Goal: Transaction & Acquisition: Book appointment/travel/reservation

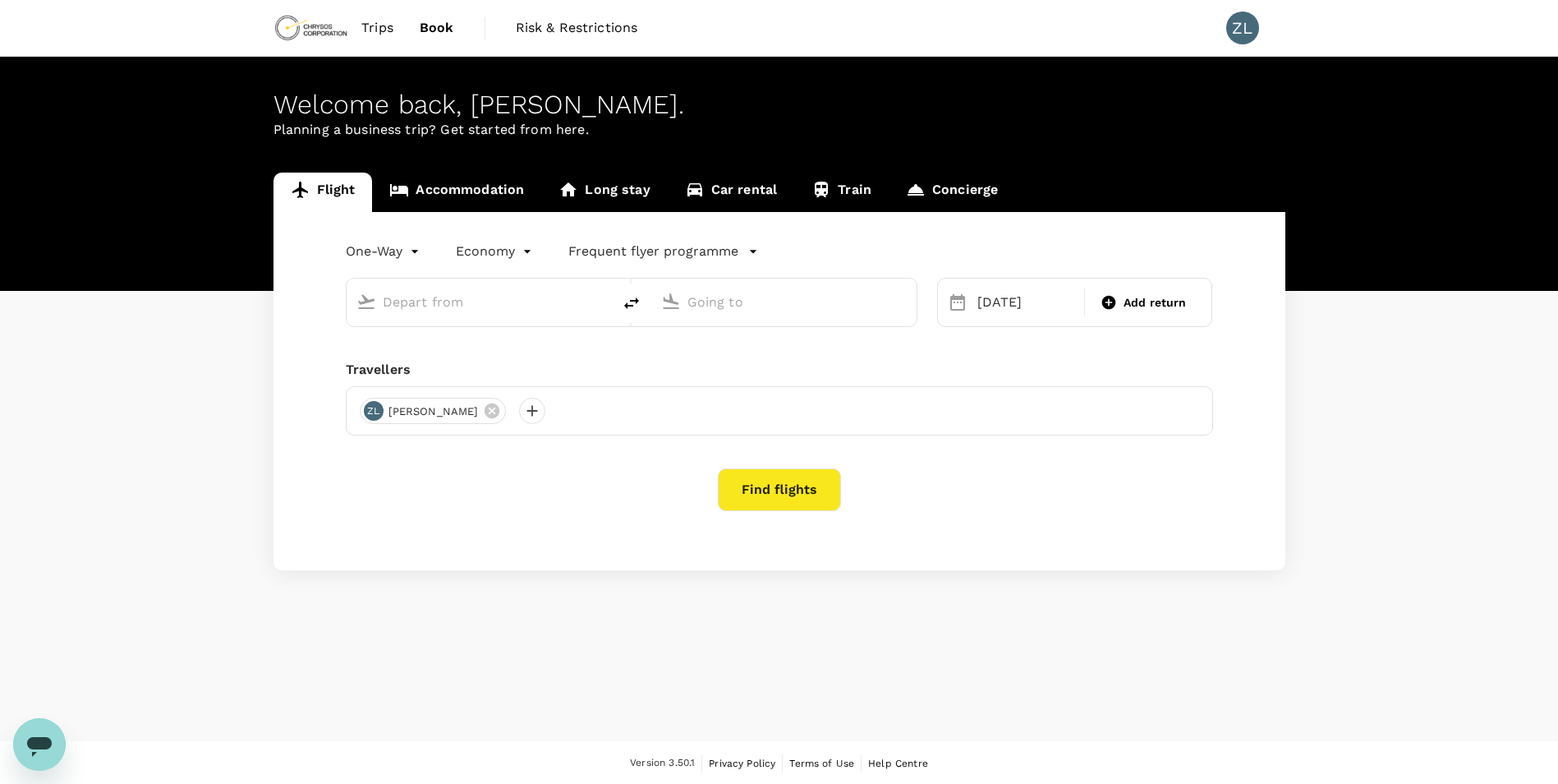
type input "Adelaide (ADL)"
type input "Nanjing Lukou Intl (NKG)"
type input "Adelaide (ADL)"
type input "Nanjing Lukou Intl (NKG)"
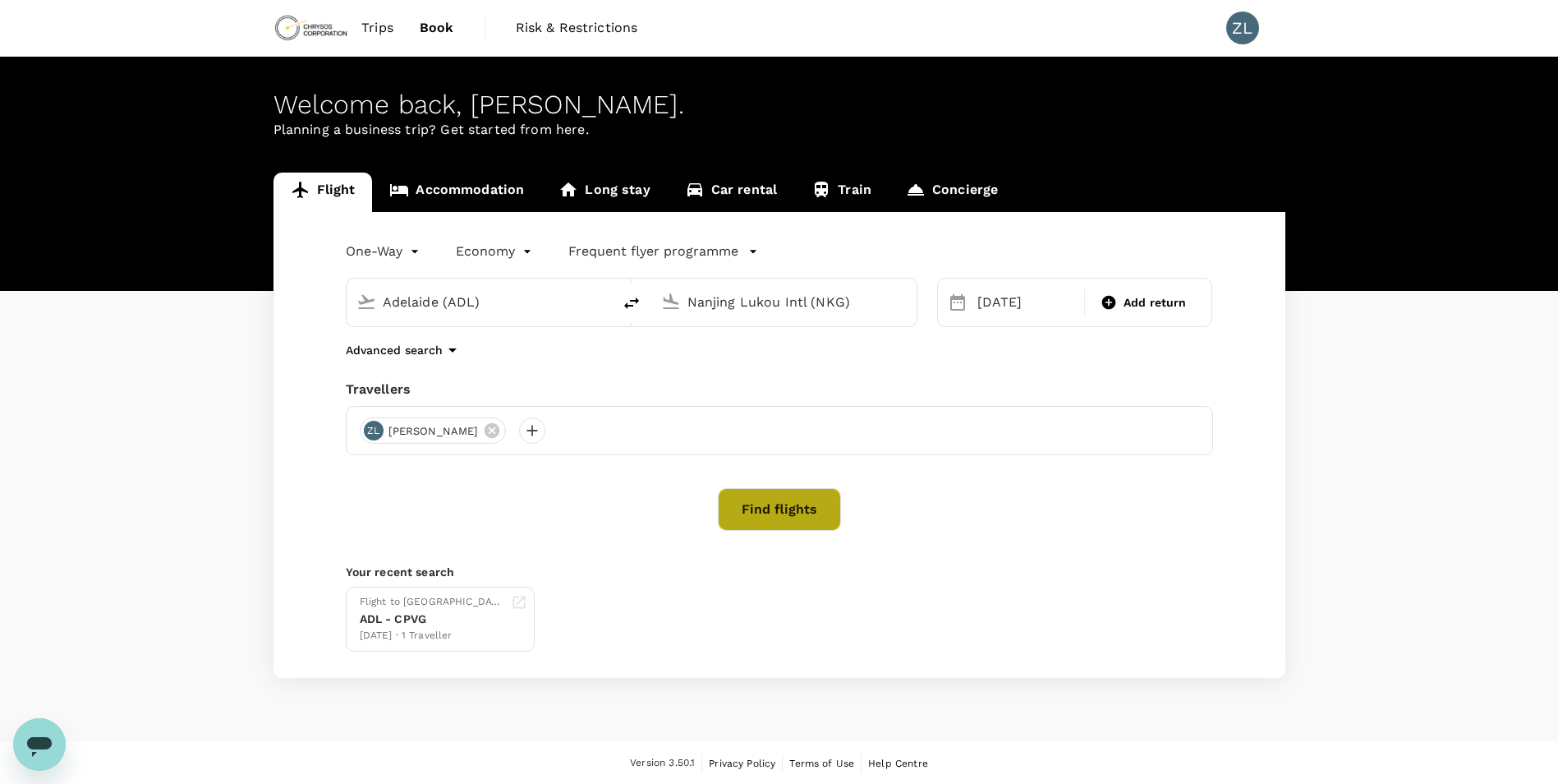
click at [799, 514] on button "Find flights" at bounding box center [779, 509] width 123 height 43
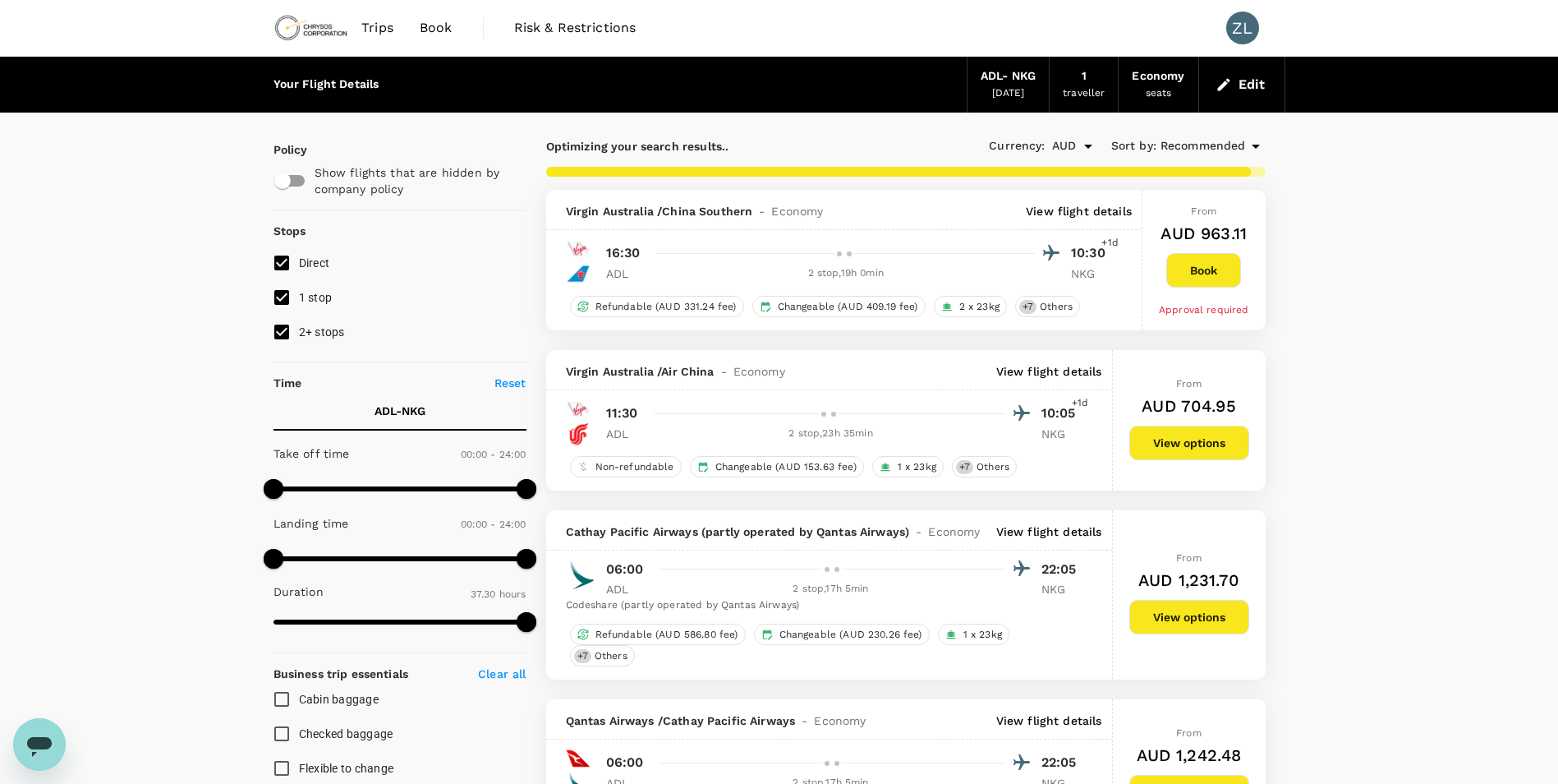
type input "2640"
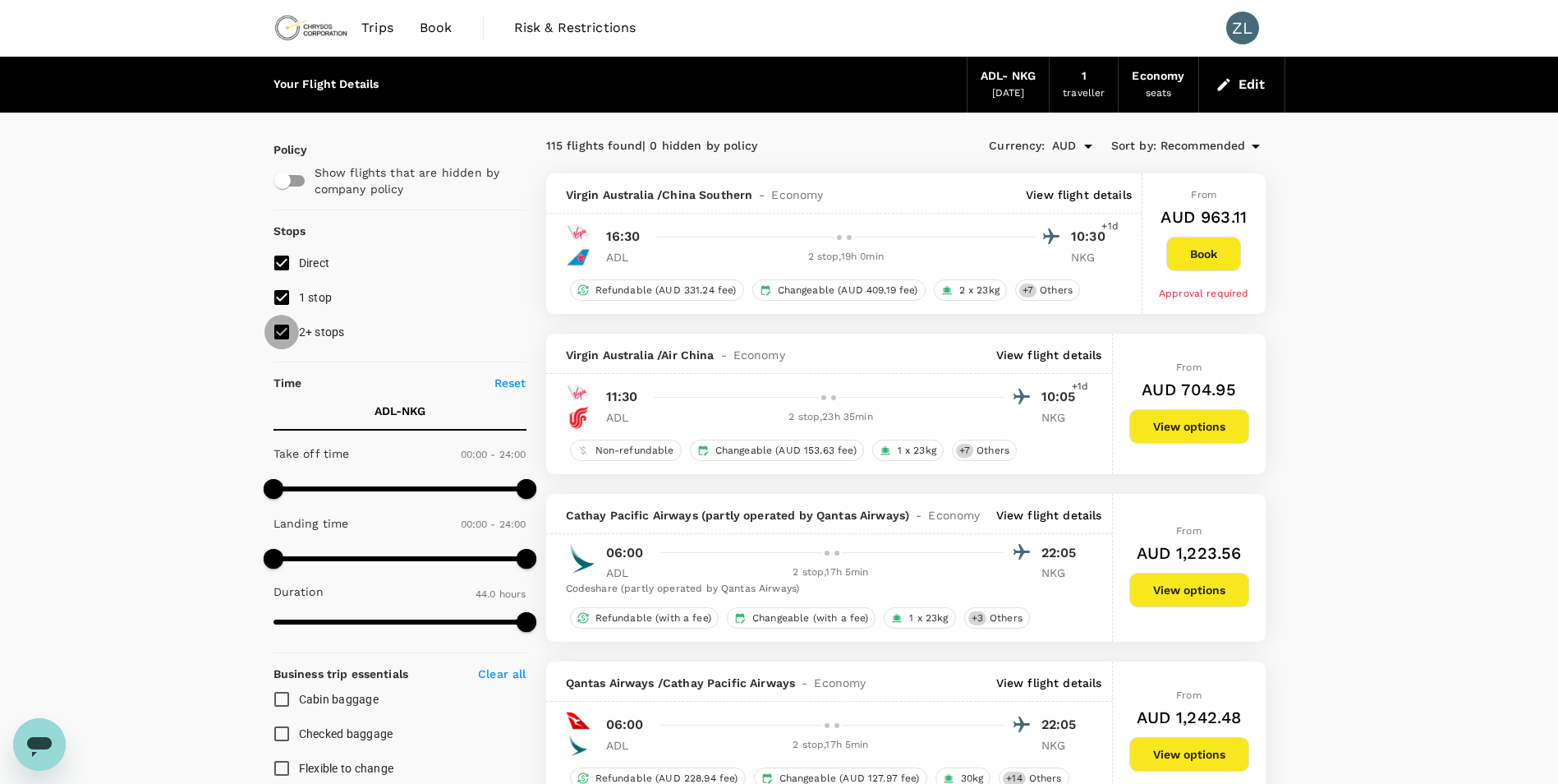
click at [293, 333] on input "2+ stops" at bounding box center [281, 331] width 34 height 34
checkbox input "false"
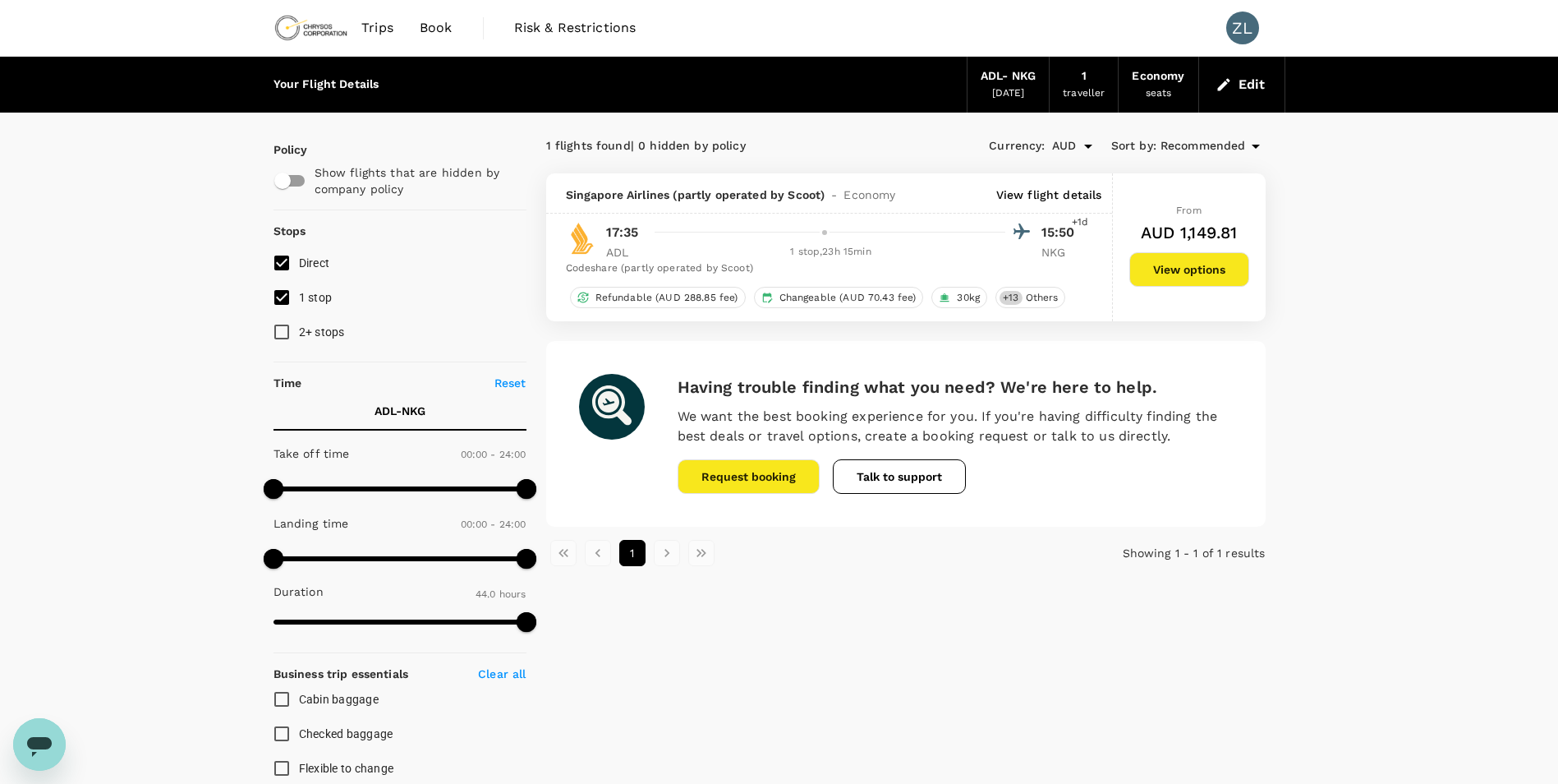
click at [1029, 192] on p "View flight details" at bounding box center [1049, 195] width 106 height 17
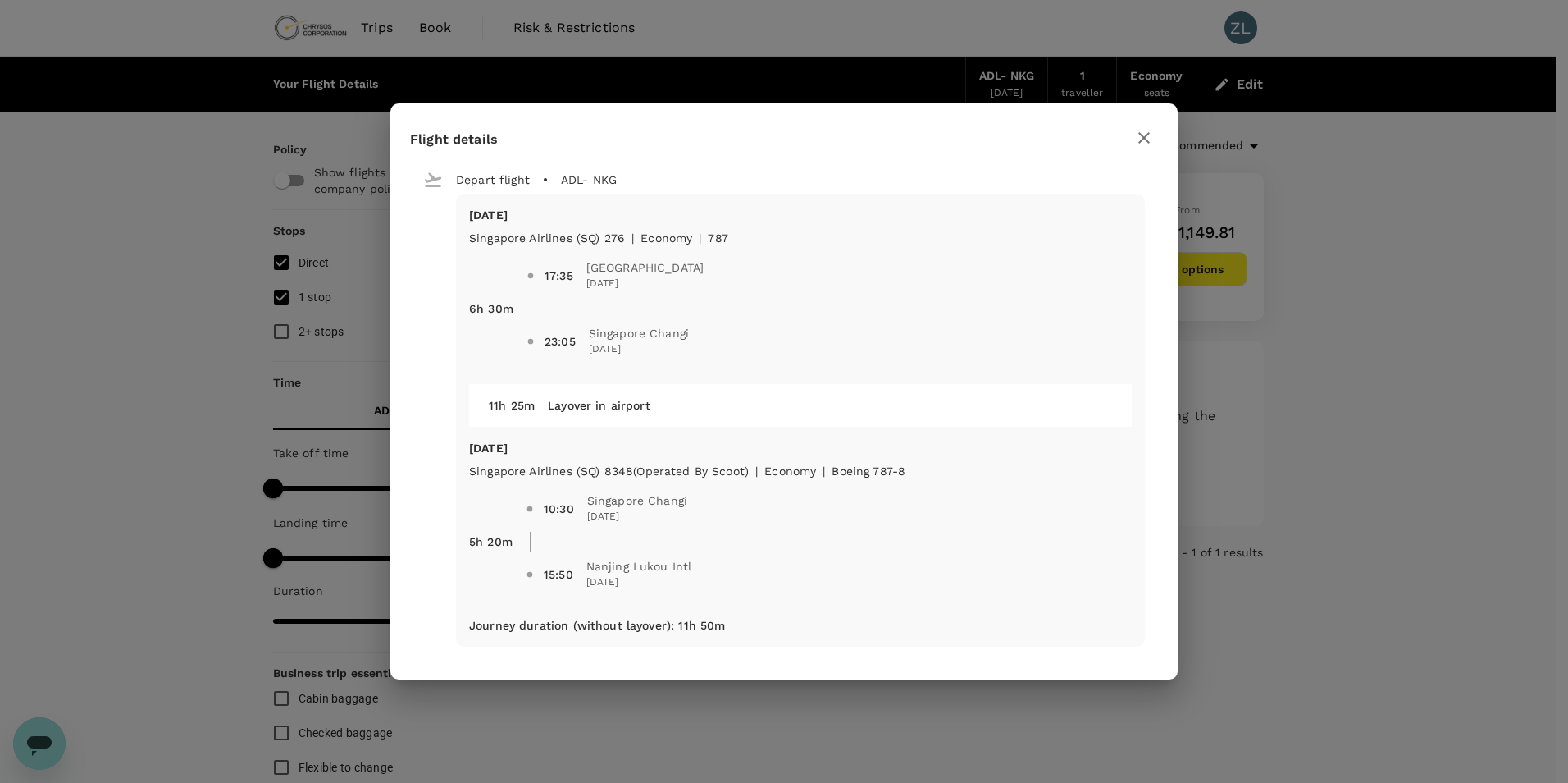
drag, startPoint x: 749, startPoint y: 475, endPoint x: 607, endPoint y: 474, distance: 142.0
click at [607, 474] on div "10:30 [GEOGRAPHIC_DATA] Changi [DATE] 15:50 [GEOGRAPHIC_DATA] Lukou Intl [DATE]" at bounding box center [822, 535] width 619 height 138
drag, startPoint x: 607, startPoint y: 474, endPoint x: 568, endPoint y: 481, distance: 39.6
click at [568, 481] on div "10:30 [GEOGRAPHIC_DATA] Changi [DATE] 15:50 [GEOGRAPHIC_DATA] Lukou Intl [DATE]" at bounding box center [828, 541] width 606 height 125
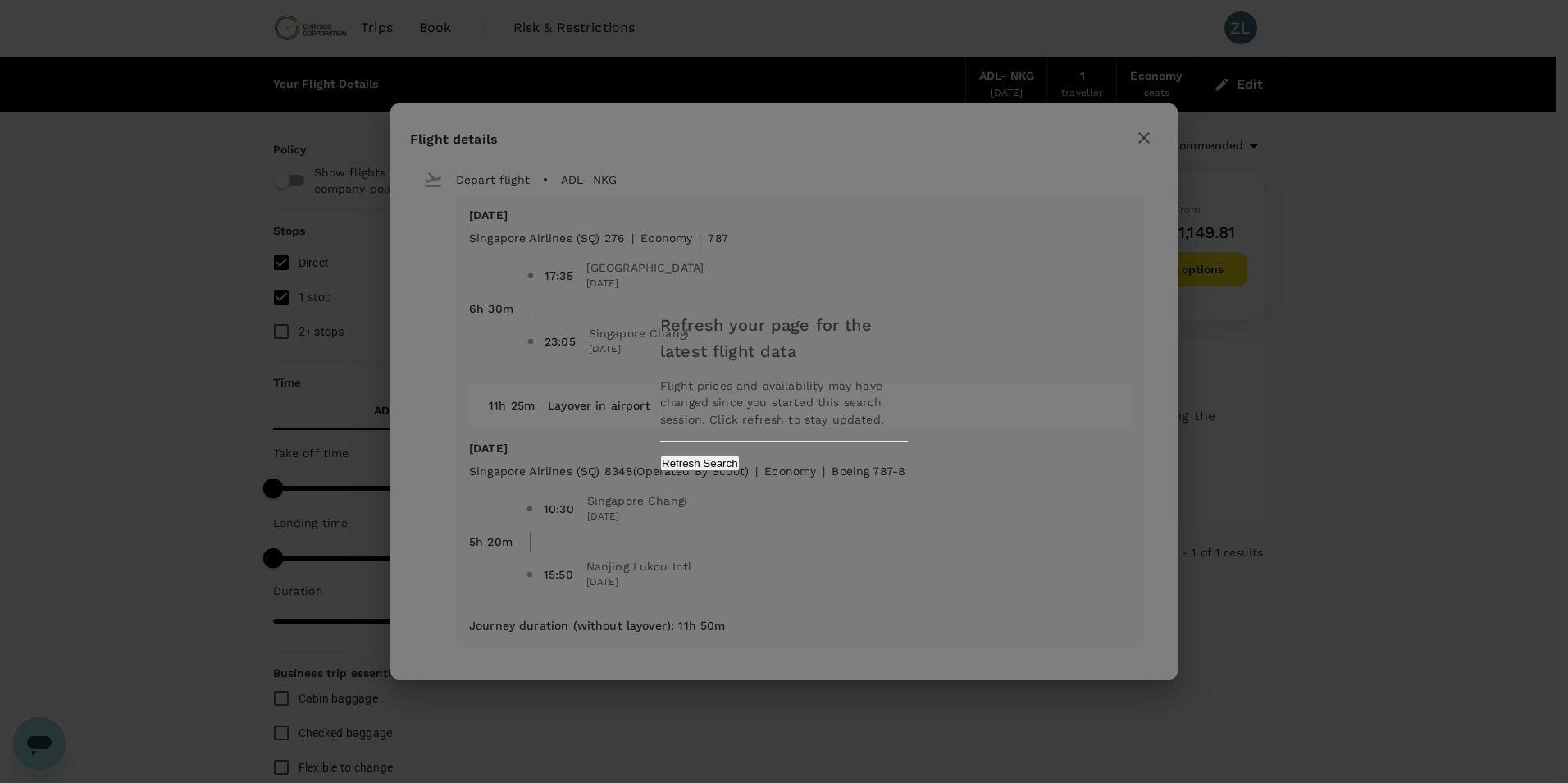
click at [1121, 128] on div "Refresh your page for the latest flight data Flight prices and availability may…" at bounding box center [784, 391] width 1568 height 783
click at [740, 469] on button "Refresh Search" at bounding box center [700, 462] width 80 height 16
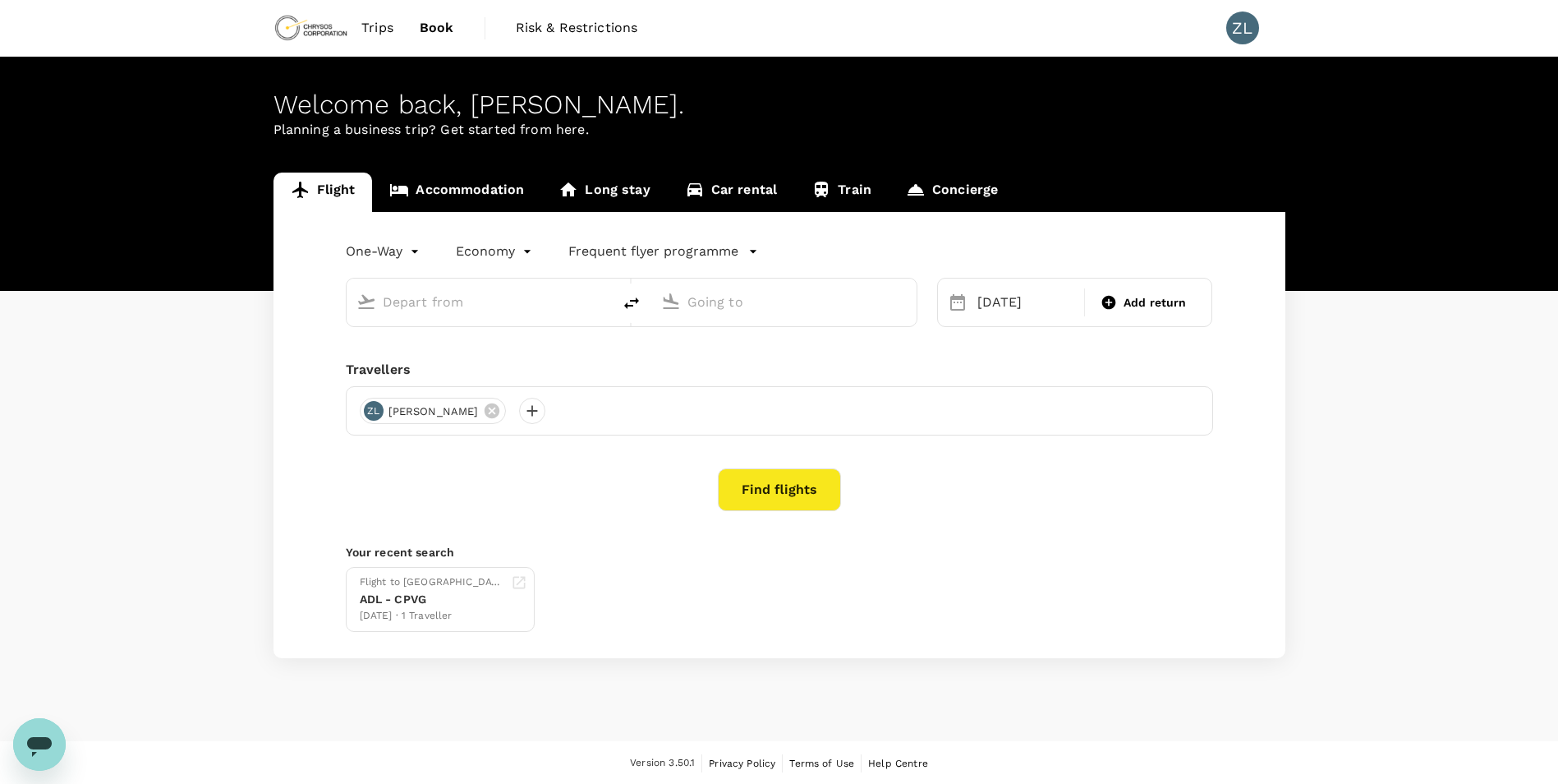
type input "Adelaide (ADL)"
type input "Nanjing Lukou Intl (NKG)"
type input "Adelaide (ADL)"
type input "Nanjing Lukou Intl (NKG)"
type input "Adelaide (ADL)"
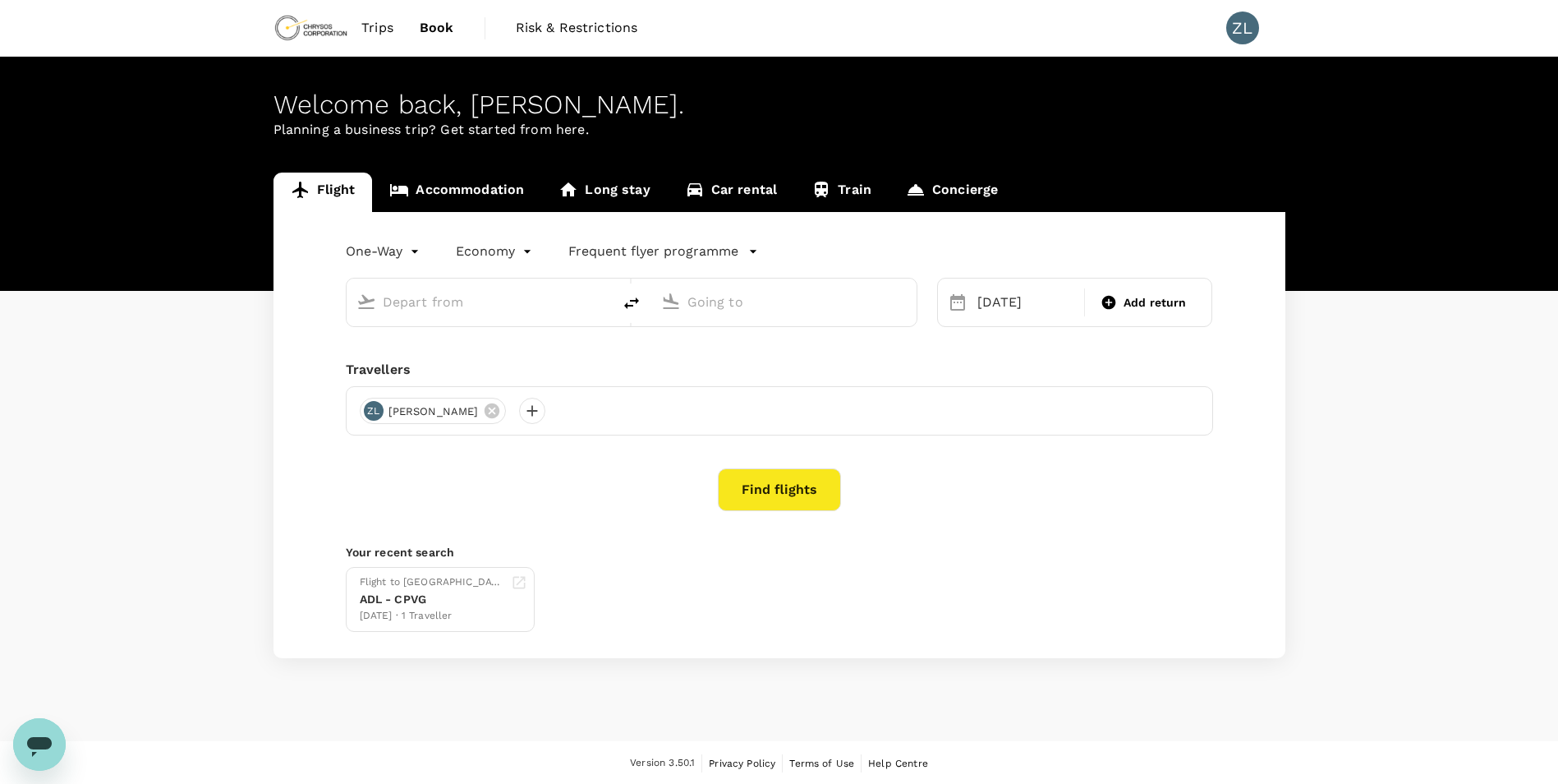
type input "Nanjing Lukou Intl (NKG)"
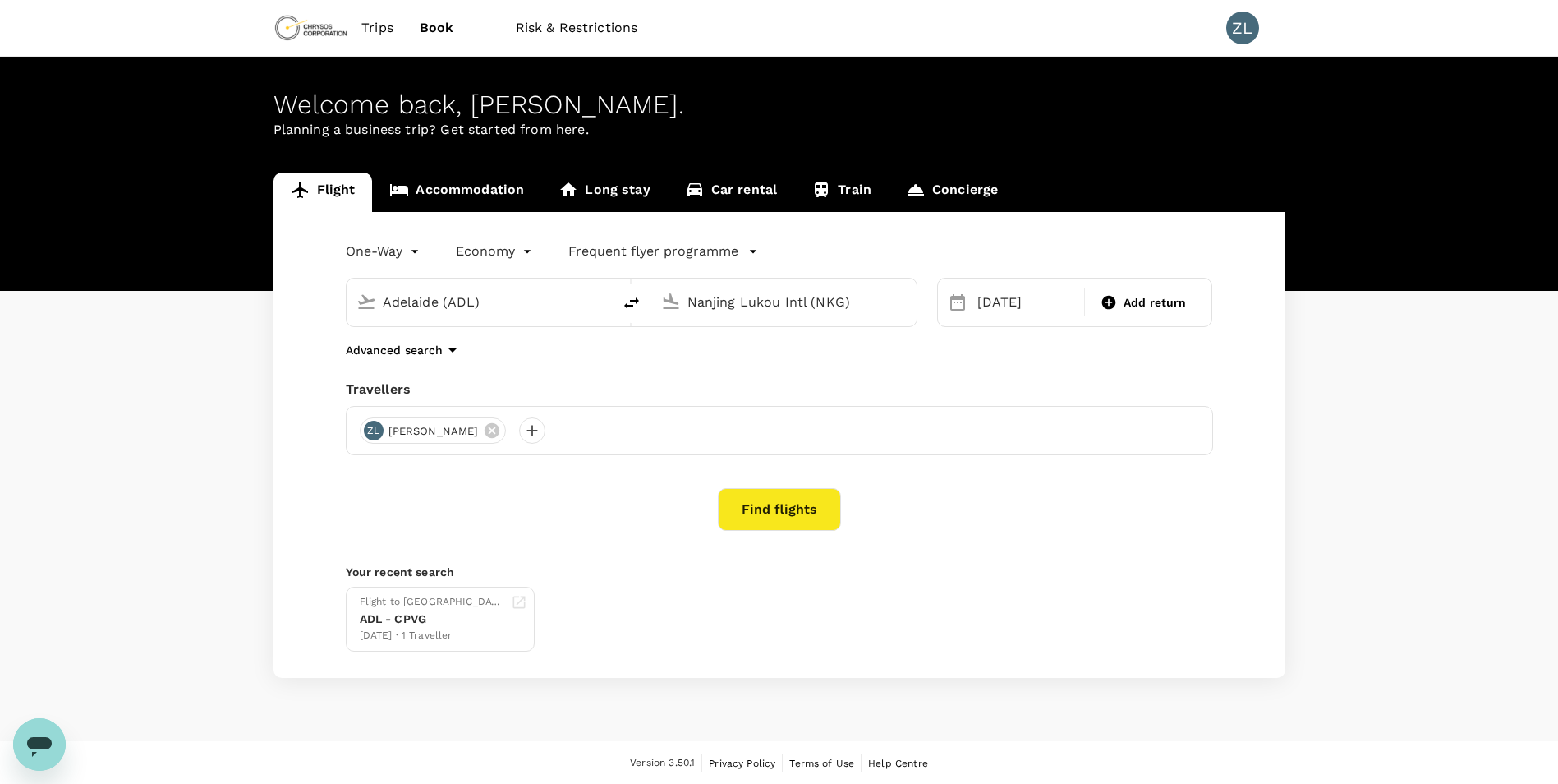
click at [631, 301] on icon "delete" at bounding box center [632, 302] width 15 height 11
type input "Nanjing Lukou Intl (NKG)"
type input "Adelaide (ADL)"
drag, startPoint x: 557, startPoint y: 304, endPoint x: 223, endPoint y: 304, distance: 334.0
click at [223, 304] on div "Flight Accommodation Long stay Car rental Train Concierge One-Way oneway Econom…" at bounding box center [779, 425] width 1558 height 505
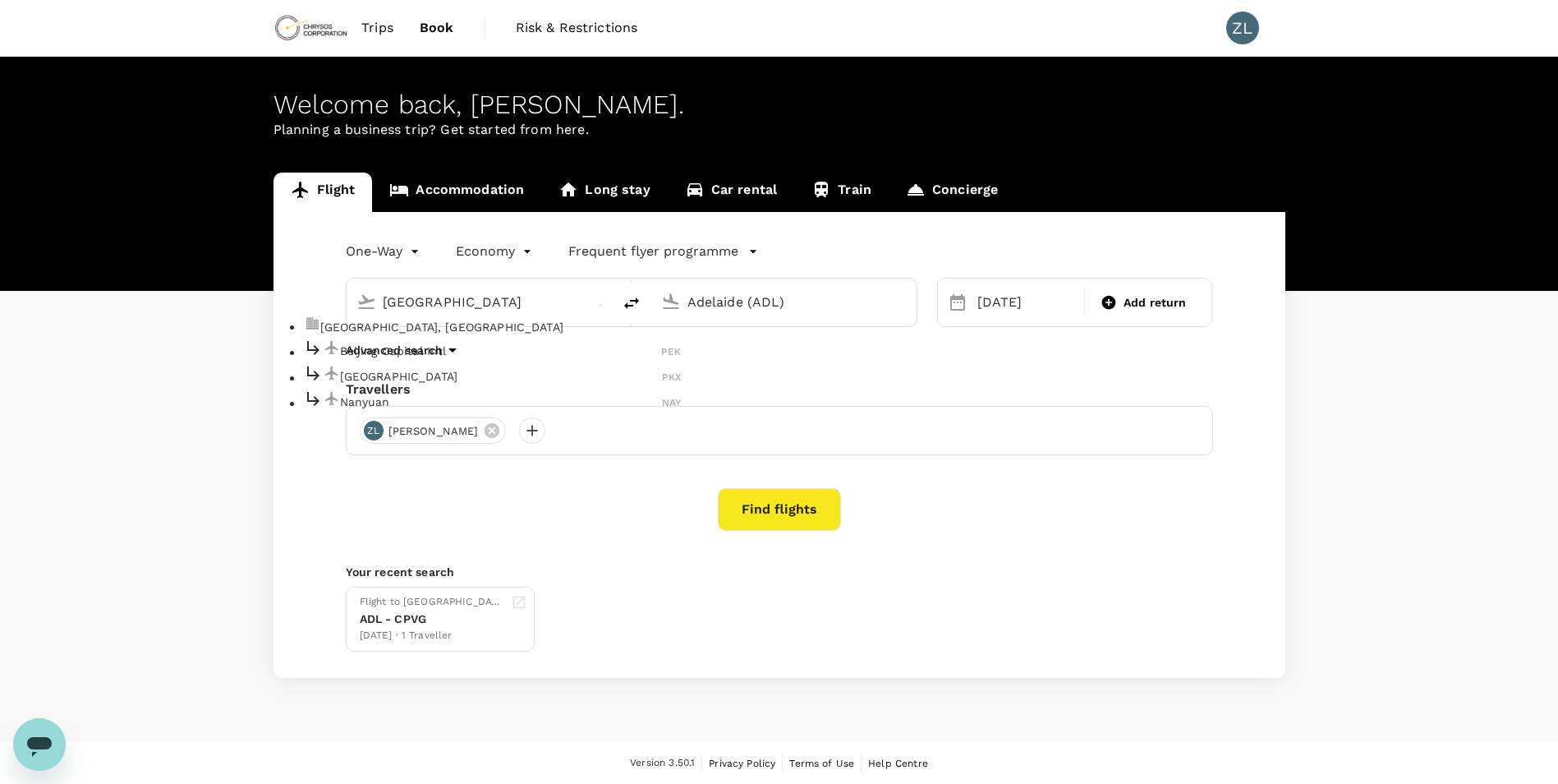
click at [492, 359] on p "Beijing Capital Intl" at bounding box center [501, 351] width 322 height 17
type input "Beijing Capital Intl ([GEOGRAPHIC_DATA])"
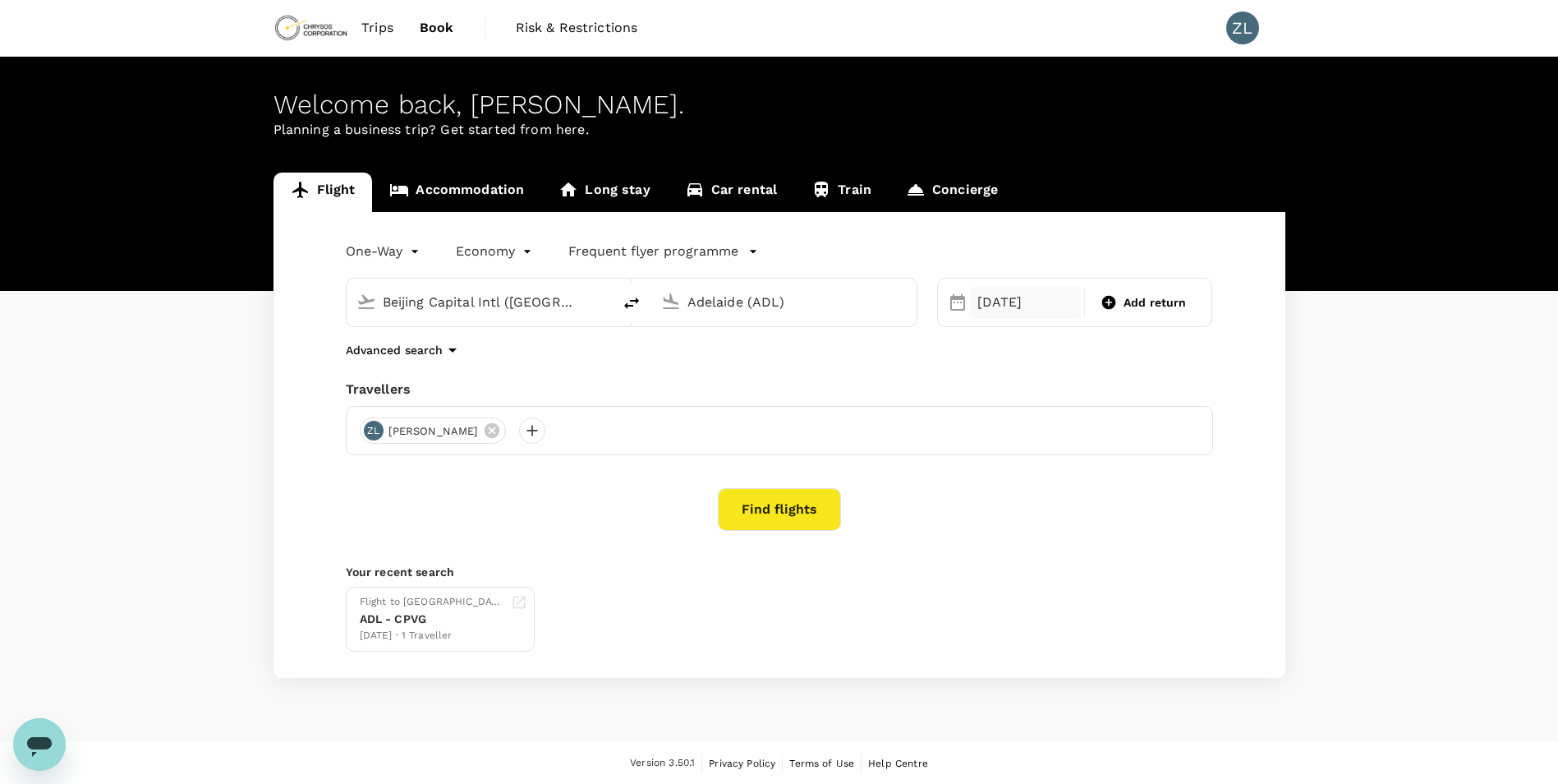
click at [1032, 307] on div "[DATE]" at bounding box center [1025, 302] width 110 height 32
click at [1120, 476] on div "19" at bounding box center [1127, 476] width 32 height 32
click at [789, 503] on button "Find flights" at bounding box center [779, 509] width 123 height 43
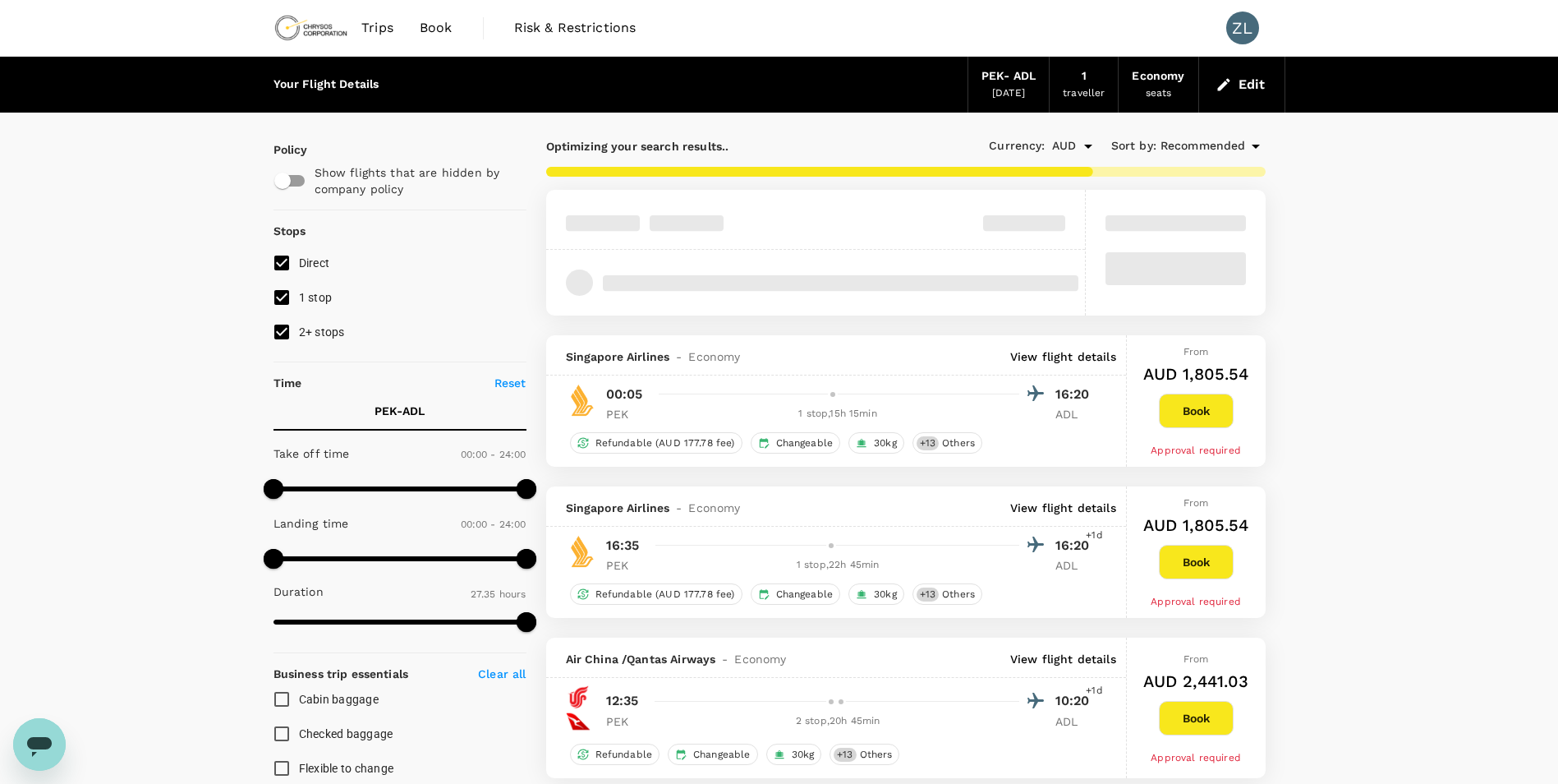
click at [1077, 353] on p "View flight details" at bounding box center [1063, 356] width 106 height 17
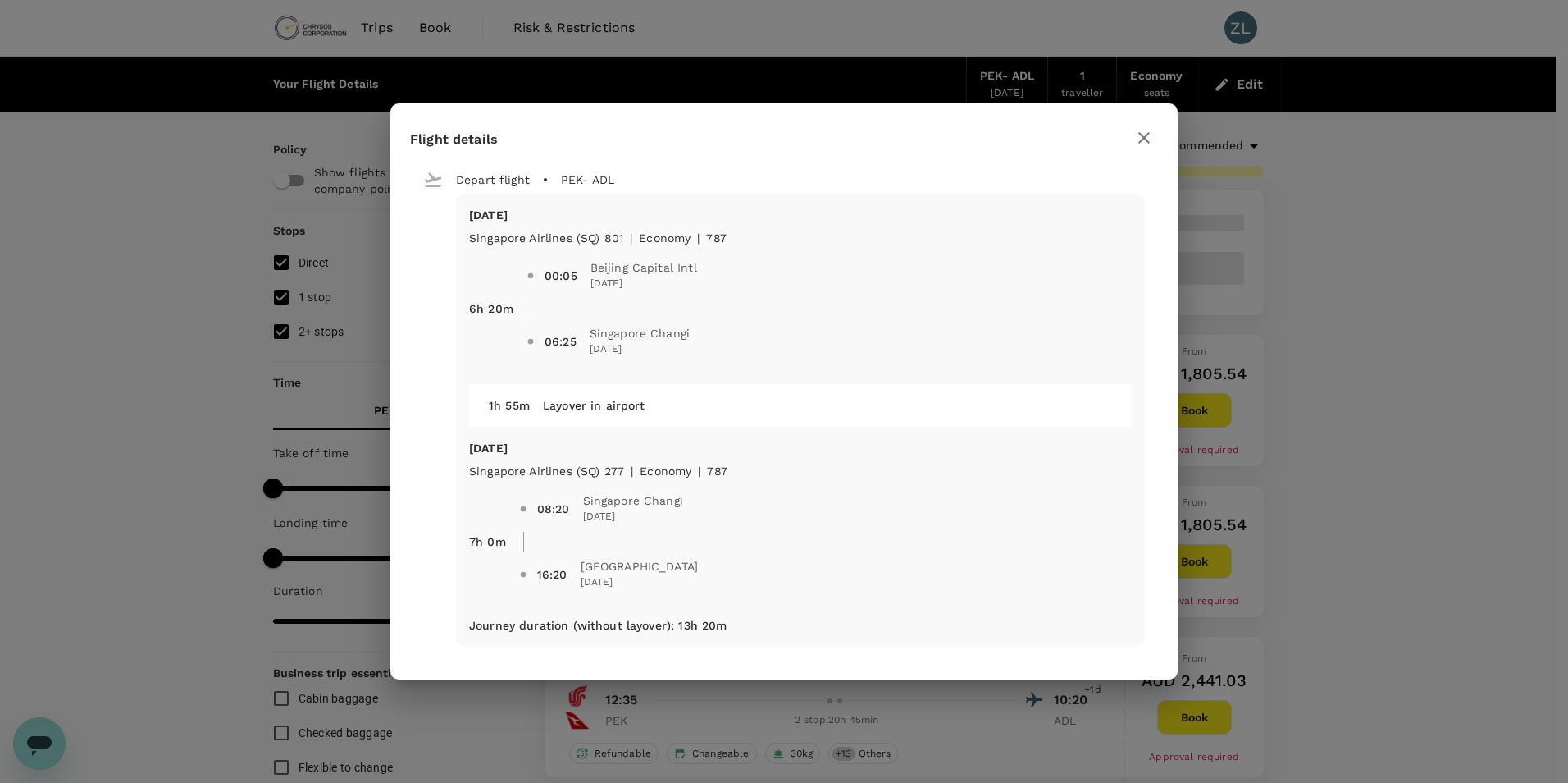
click at [1153, 131] on icon "button" at bounding box center [1143, 137] width 19 height 19
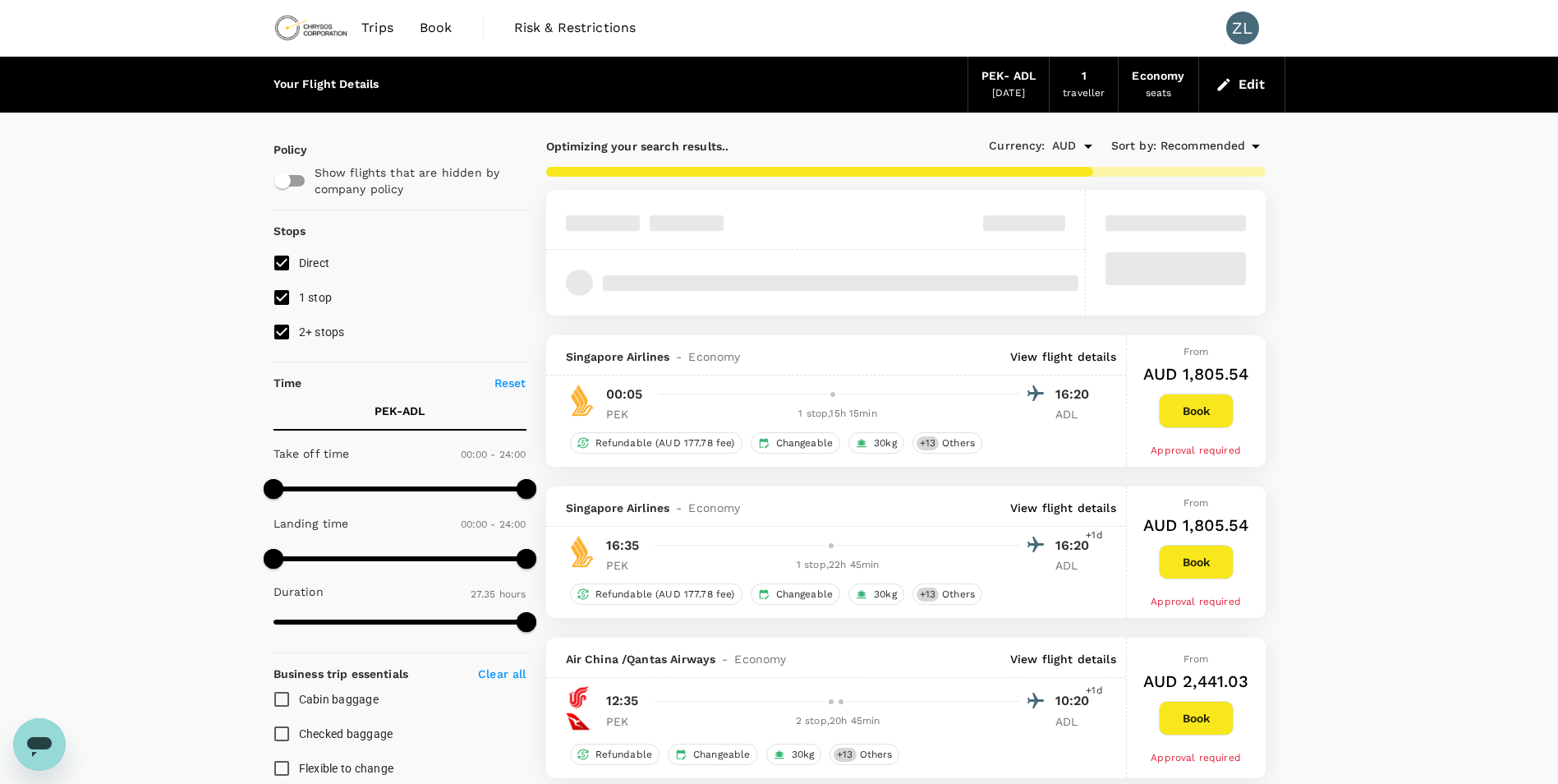
type input "2380"
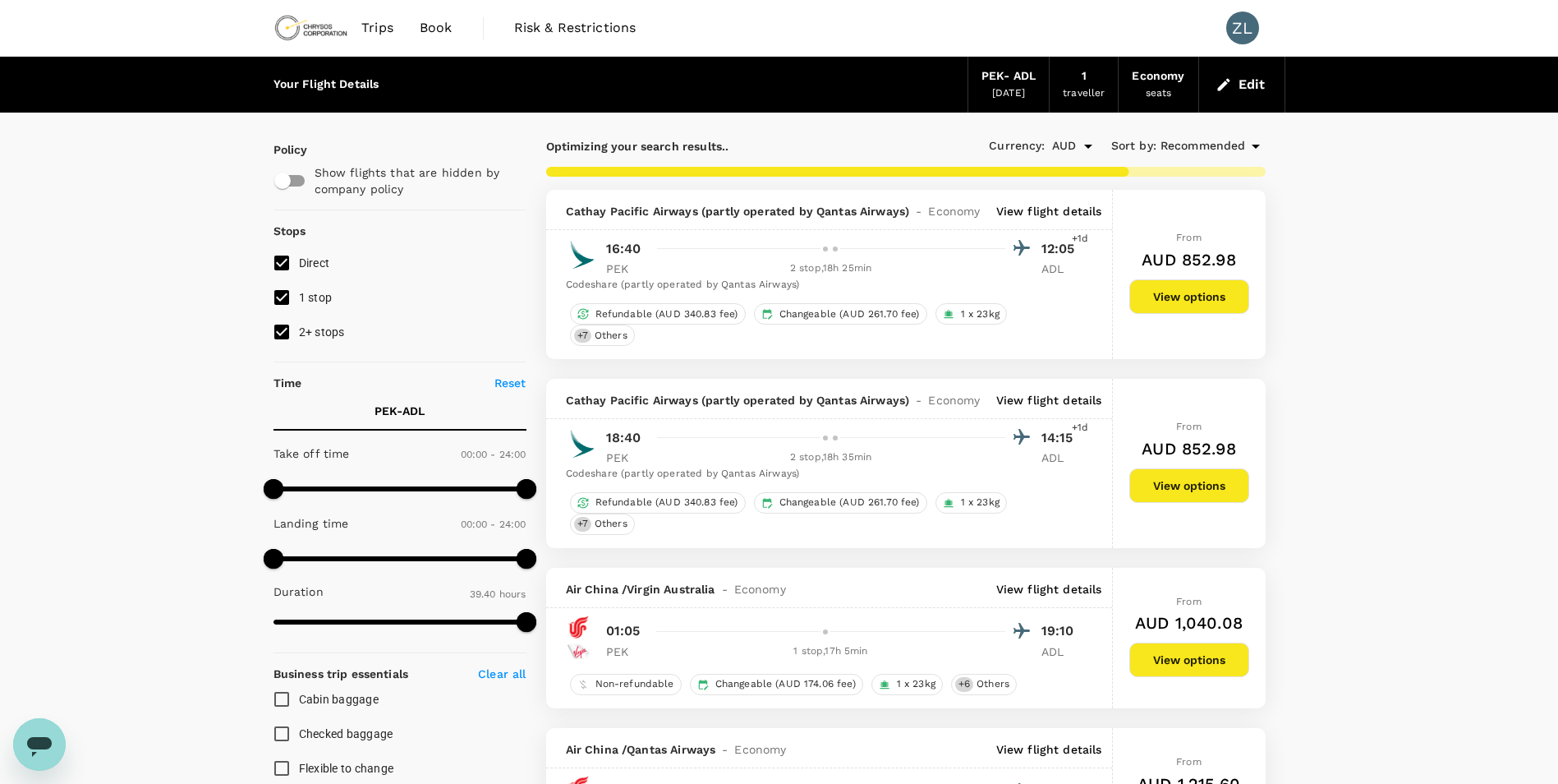
click at [284, 331] on input "2+ stops" at bounding box center [281, 331] width 34 height 34
checkbox input "false"
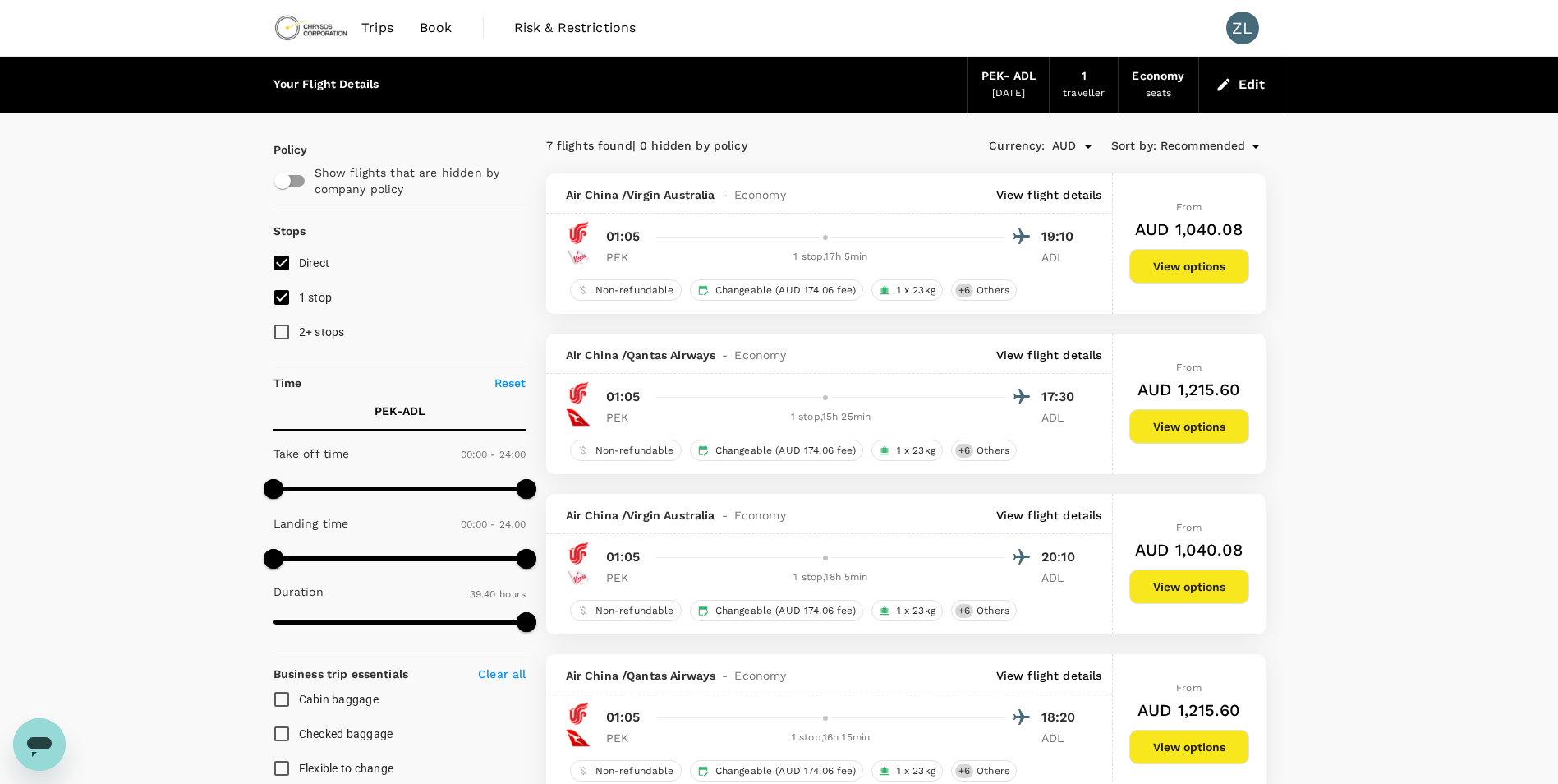
click at [1047, 197] on p "View flight details" at bounding box center [1049, 195] width 106 height 17
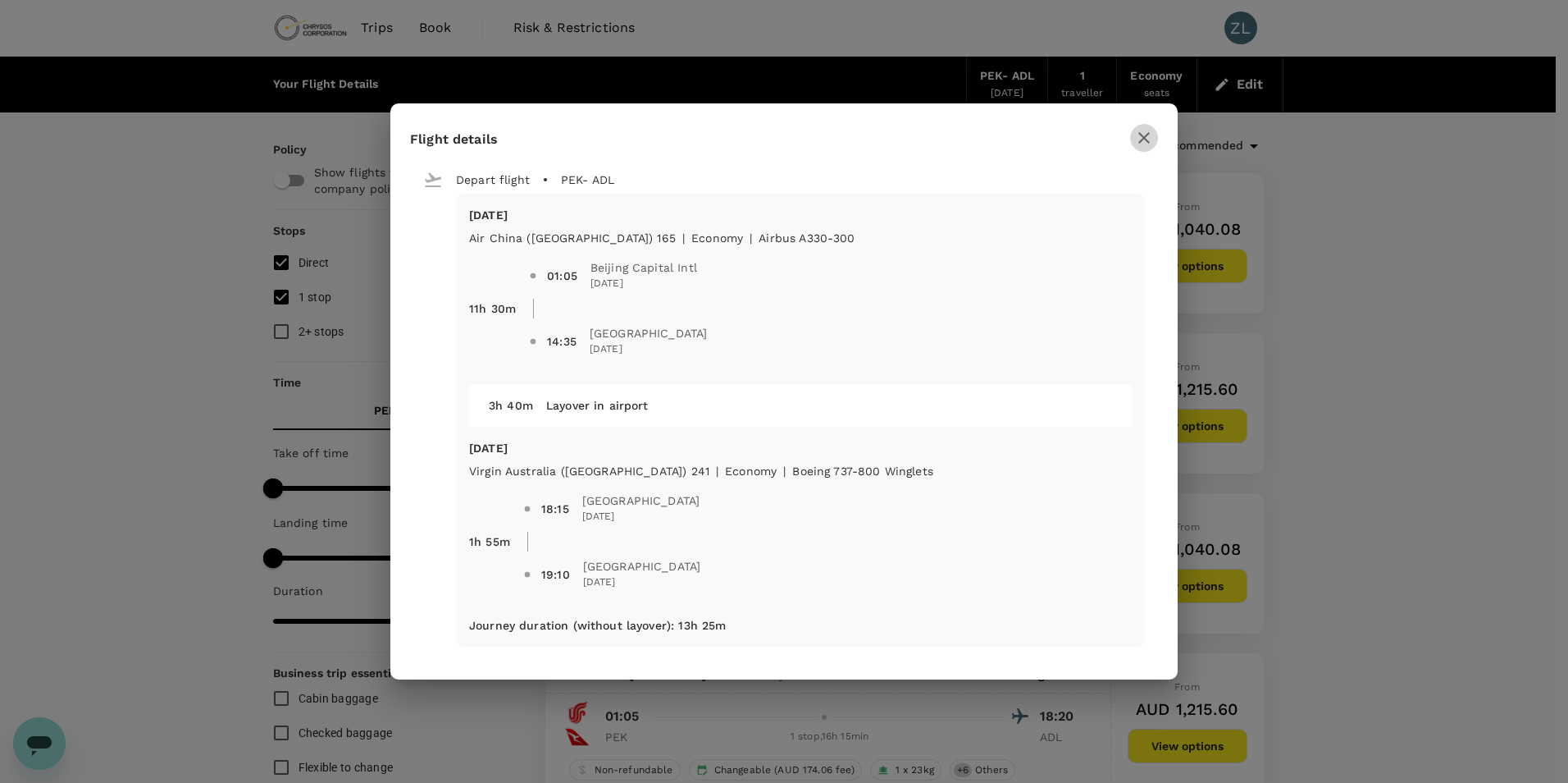
click at [1148, 141] on icon "button" at bounding box center [1143, 137] width 19 height 19
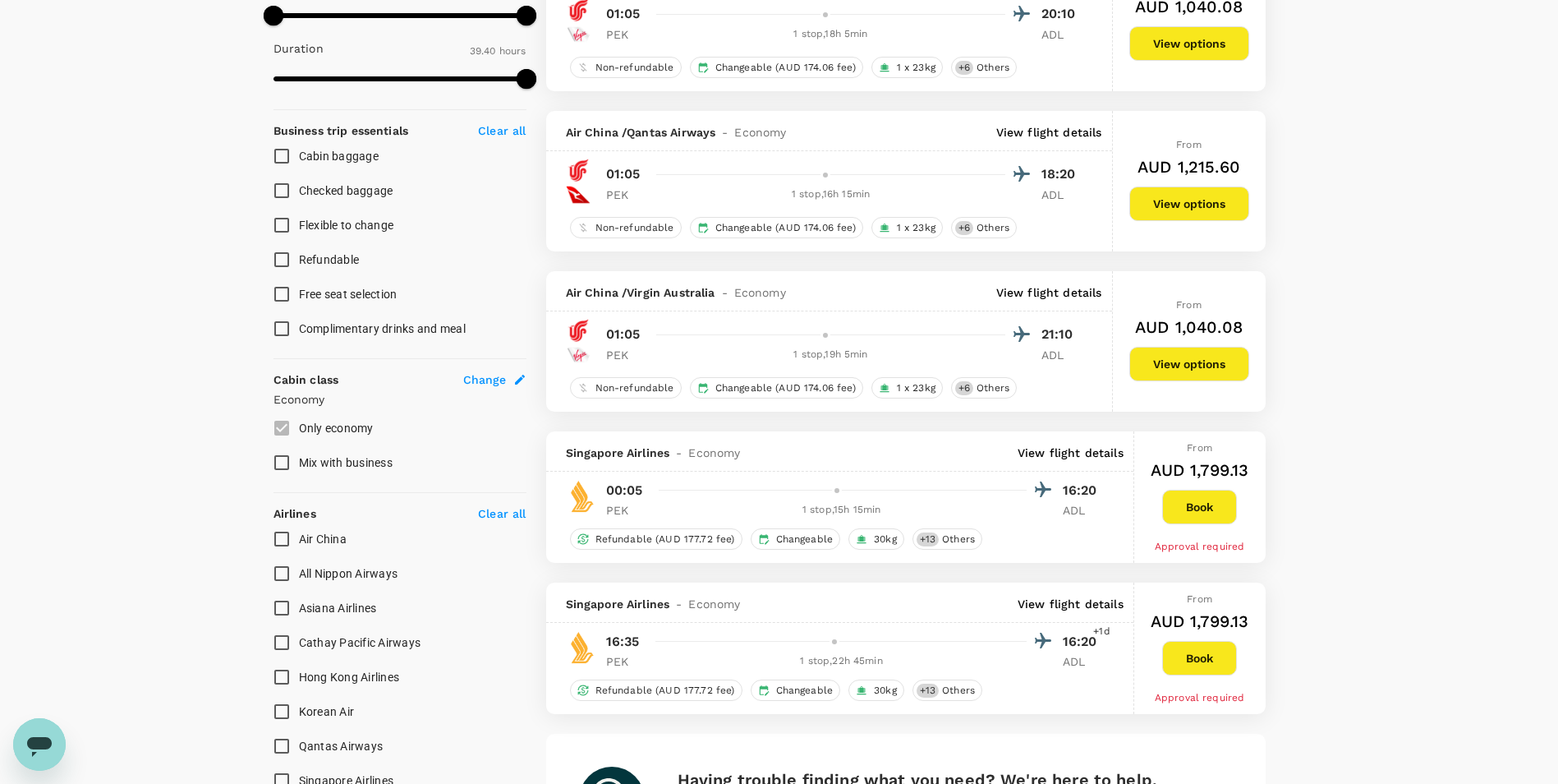
scroll to position [739, 0]
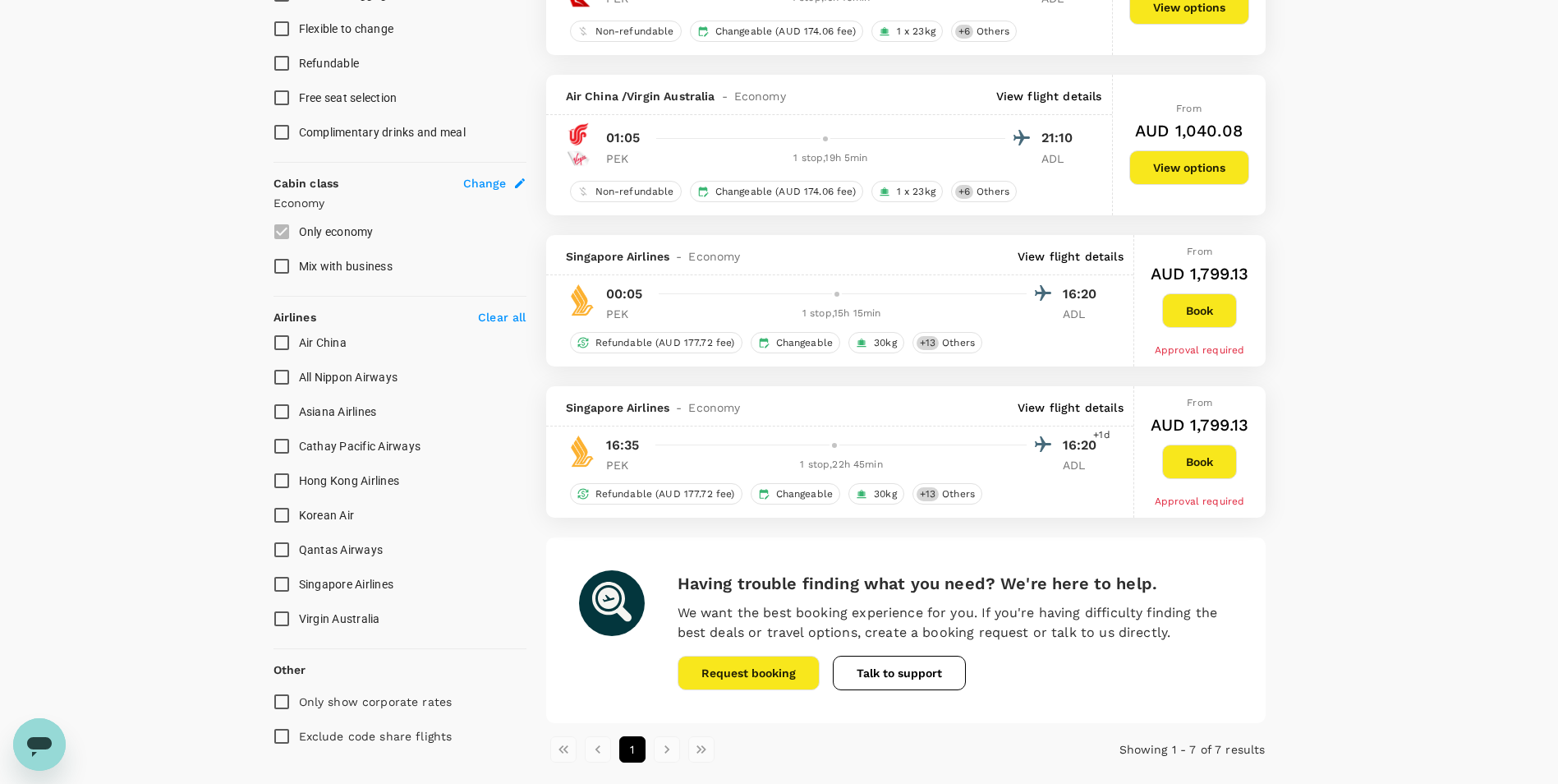
click at [1093, 254] on p "View flight details" at bounding box center [1071, 256] width 106 height 17
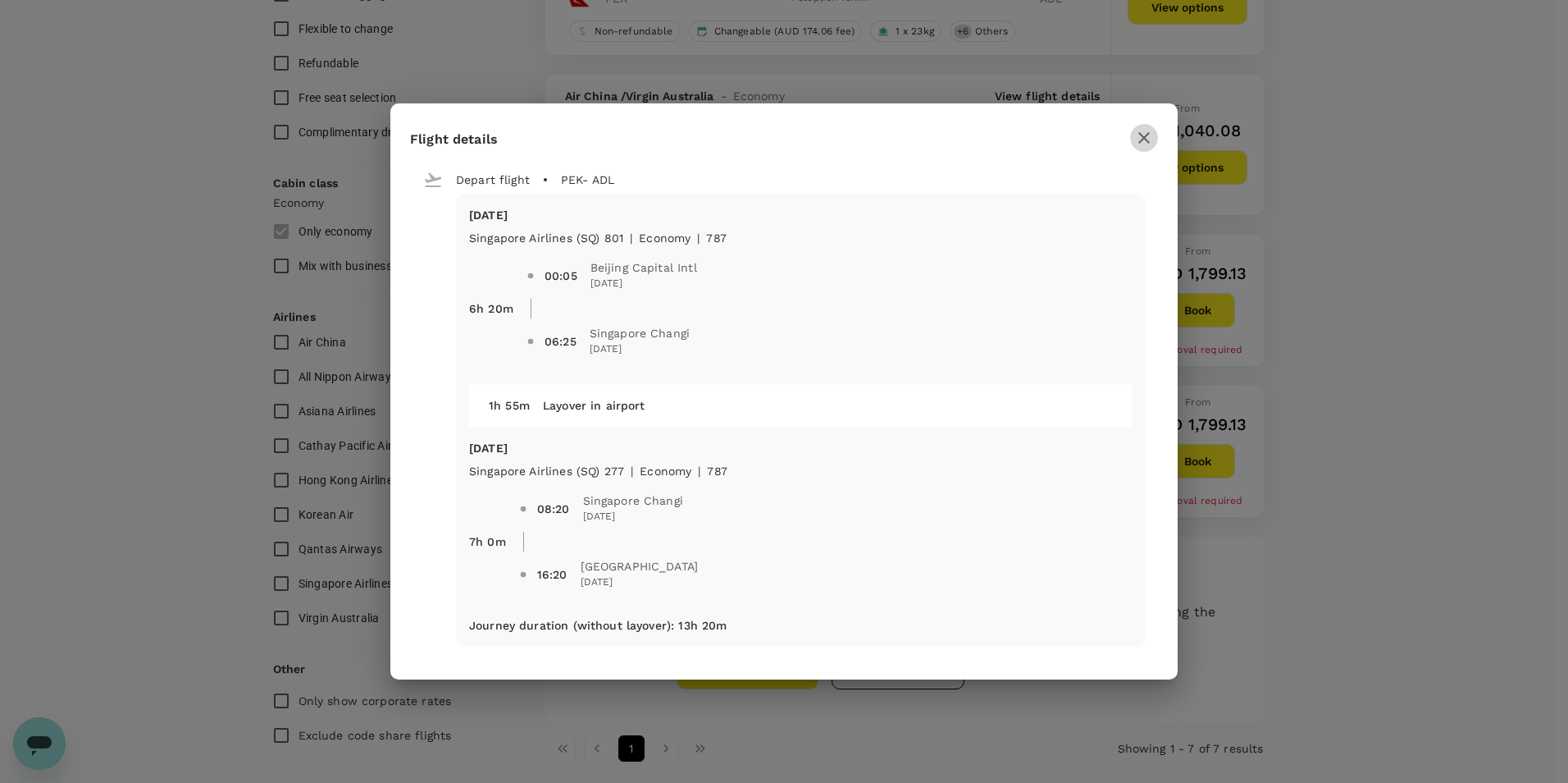
click at [1142, 131] on icon "button" at bounding box center [1143, 137] width 19 height 19
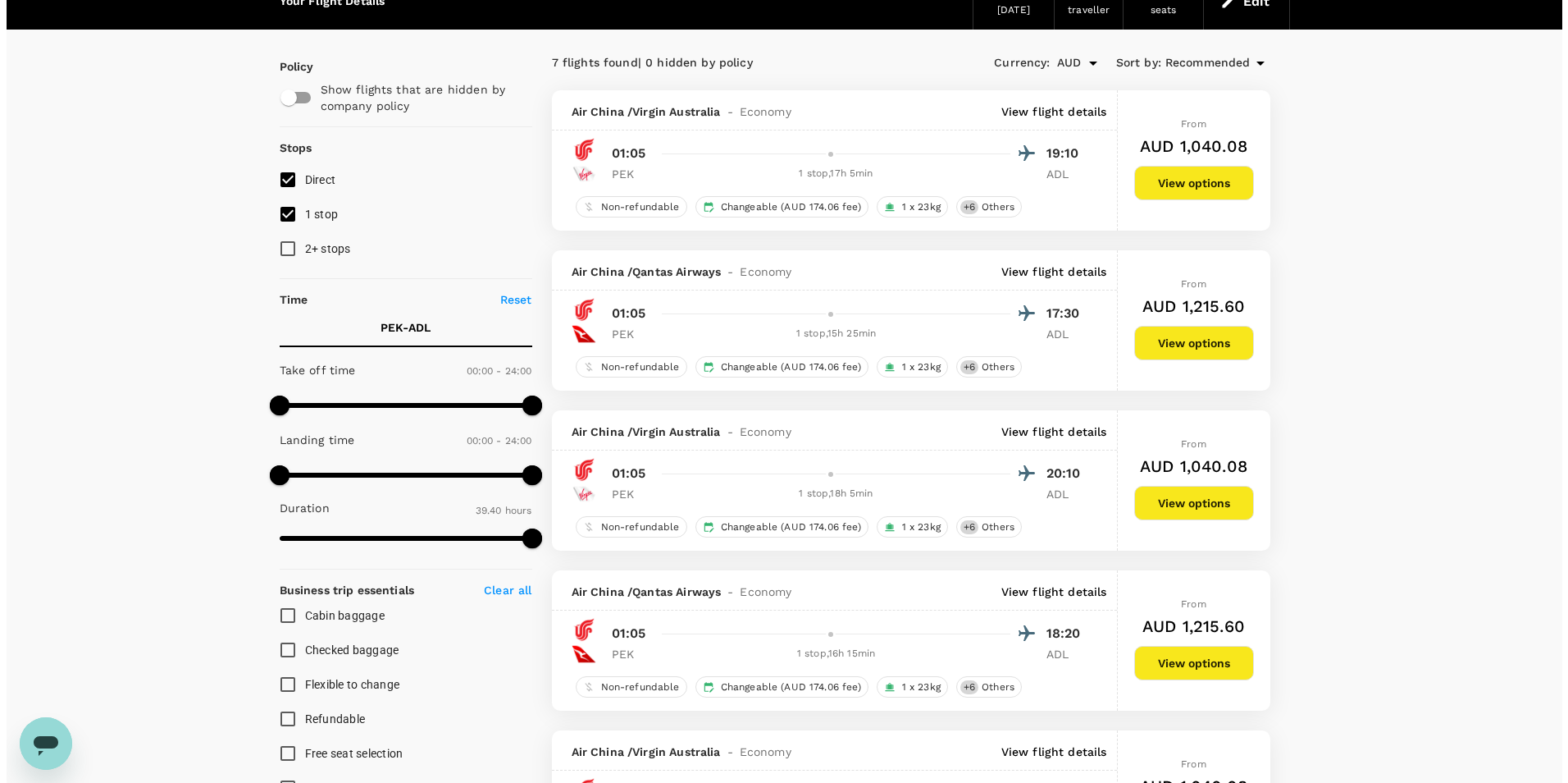
scroll to position [82, 0]
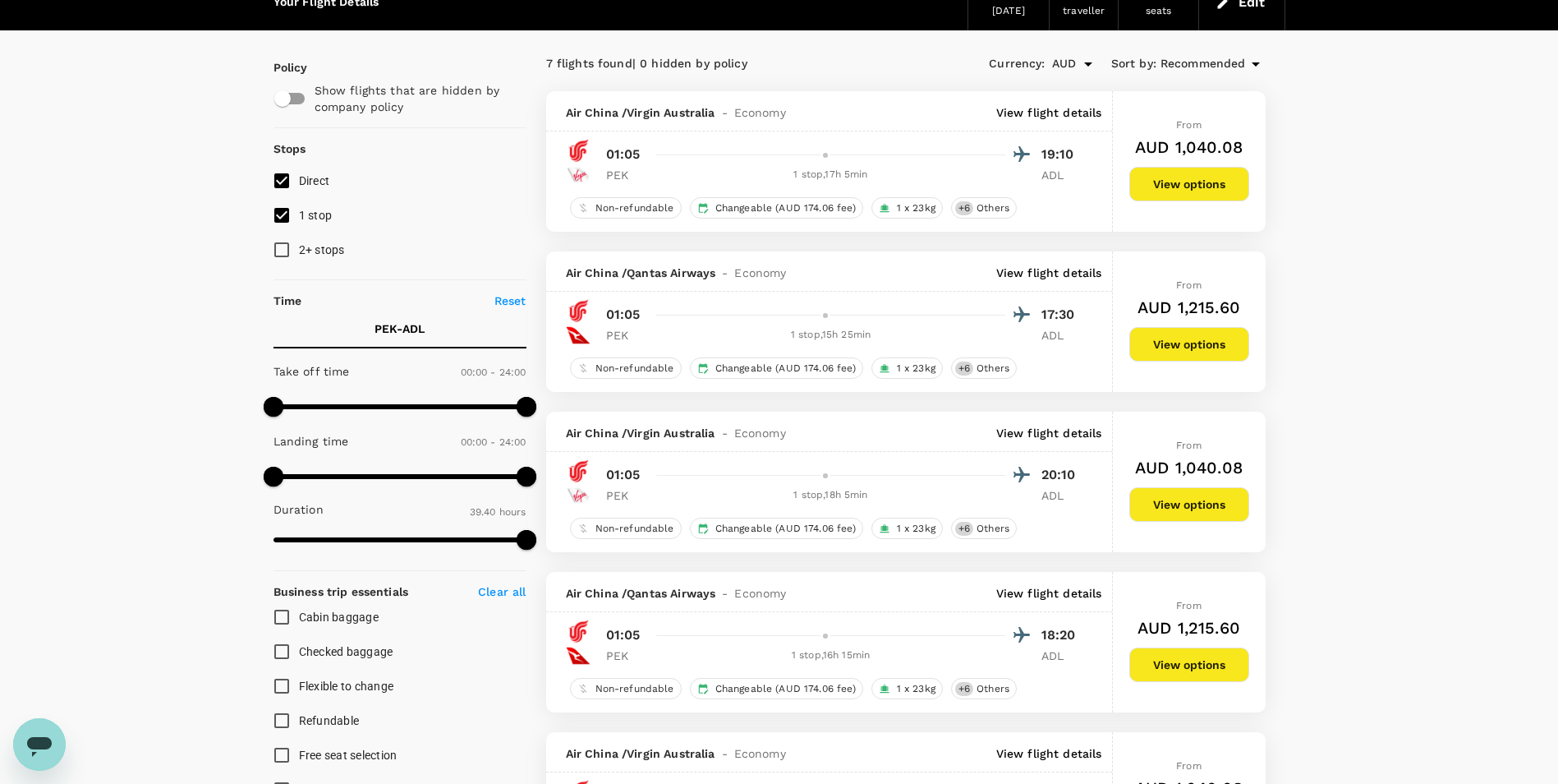
click at [1052, 114] on p "View flight details" at bounding box center [1049, 112] width 106 height 17
